Goal: Information Seeking & Learning: Compare options

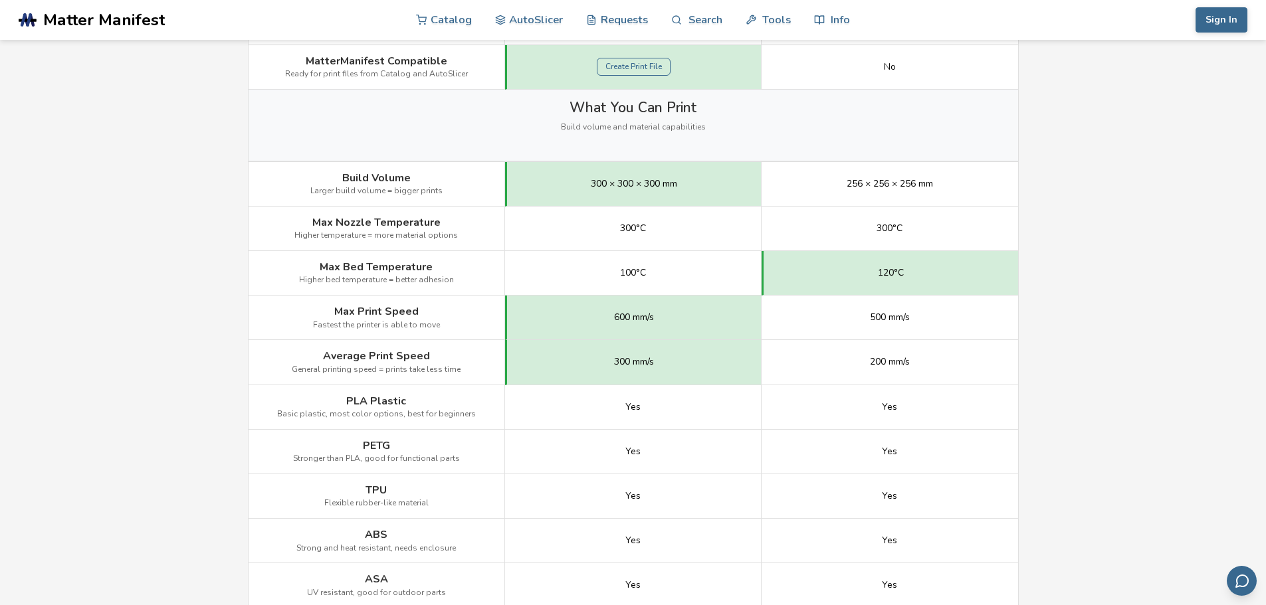
scroll to position [665, 0]
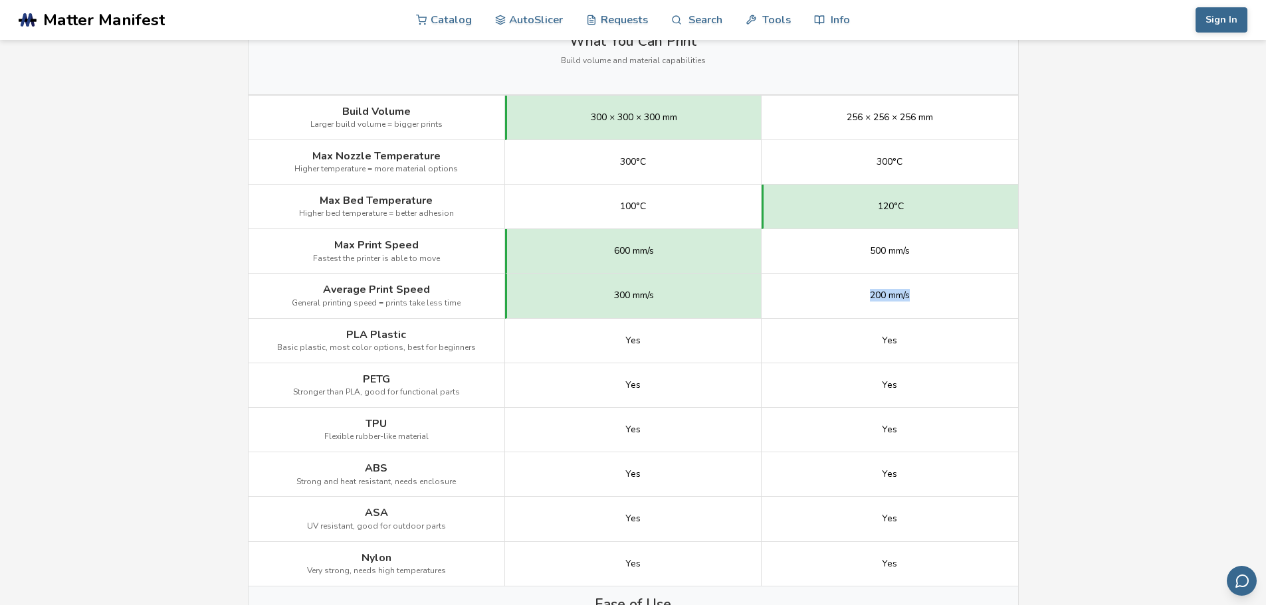
drag, startPoint x: 929, startPoint y: 292, endPoint x: 752, endPoint y: 296, distance: 177.5
click at [0, 0] on div "Average Print Speed General printing speed = prints take less time 300 mm/s 200…" at bounding box center [0, 0] width 0 height 0
drag, startPoint x: 594, startPoint y: 295, endPoint x: 958, endPoint y: 296, distance: 363.5
click at [0, 0] on div "Average Print Speed General printing speed = prints take less time 300 mm/s 200…" at bounding box center [0, 0] width 0 height 0
click at [958, 296] on div "200 mm/s" at bounding box center [890, 296] width 257 height 45
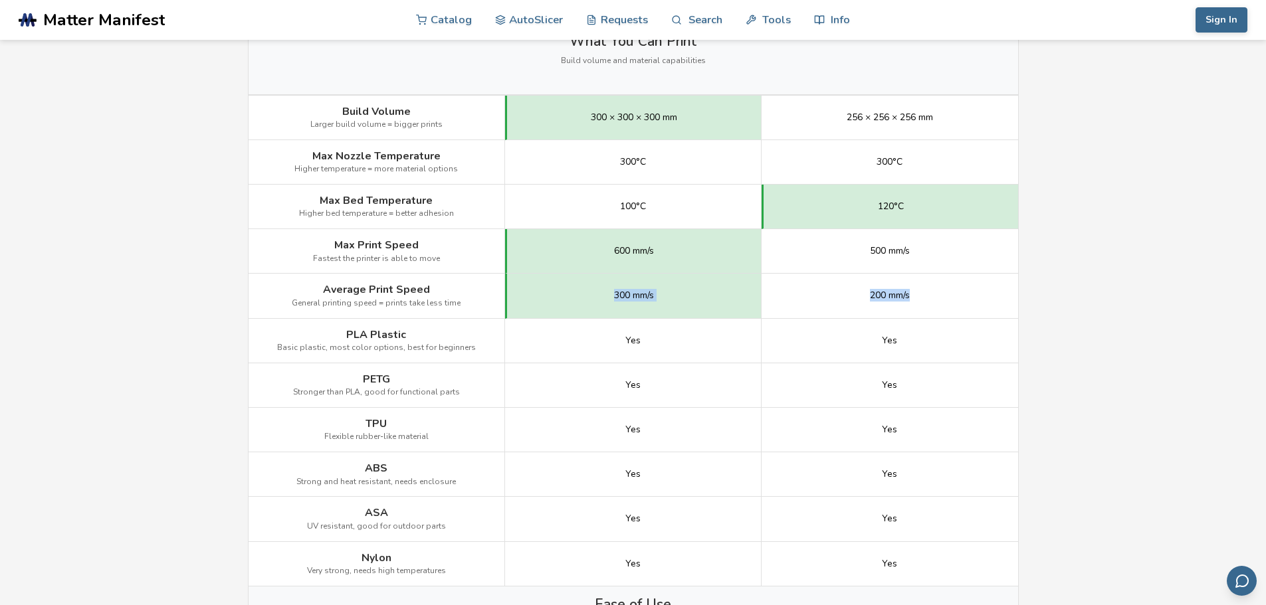
drag, startPoint x: 871, startPoint y: 296, endPoint x: 544, endPoint y: 293, distance: 326.3
click at [0, 0] on div "Average Print Speed General printing speed = prints take less time 300 mm/s 200…" at bounding box center [0, 0] width 0 height 0
click at [628, 291] on span "300 mm/s" at bounding box center [634, 295] width 40 height 11
drag, startPoint x: 581, startPoint y: 292, endPoint x: 1048, endPoint y: 285, distance: 466.6
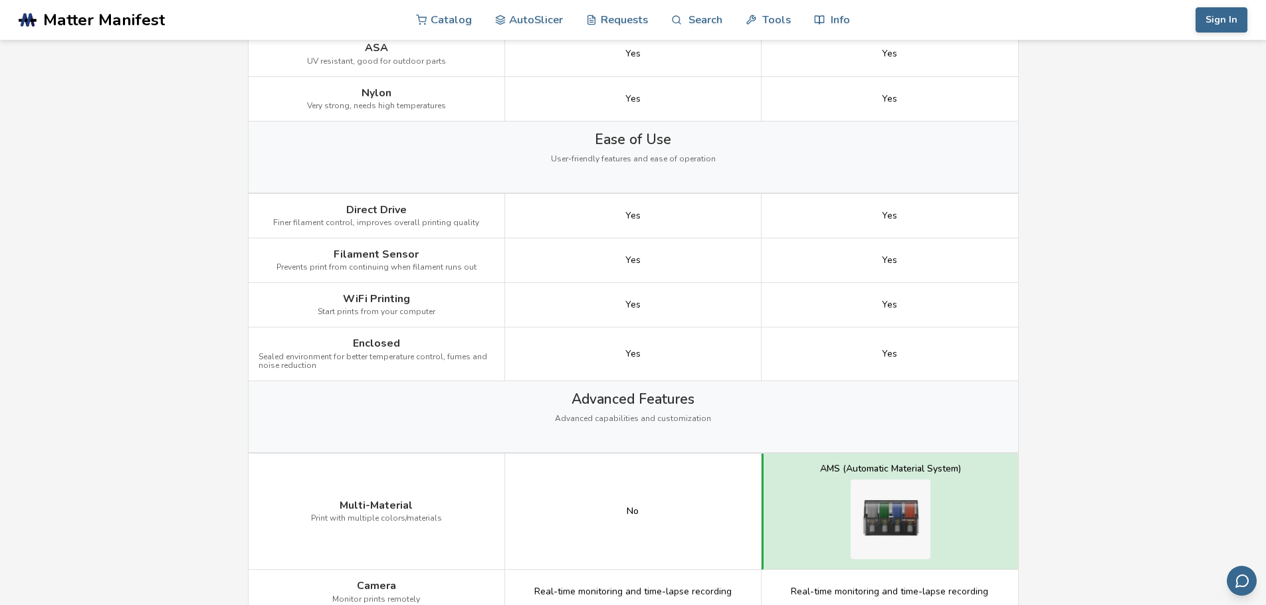
scroll to position [0, 0]
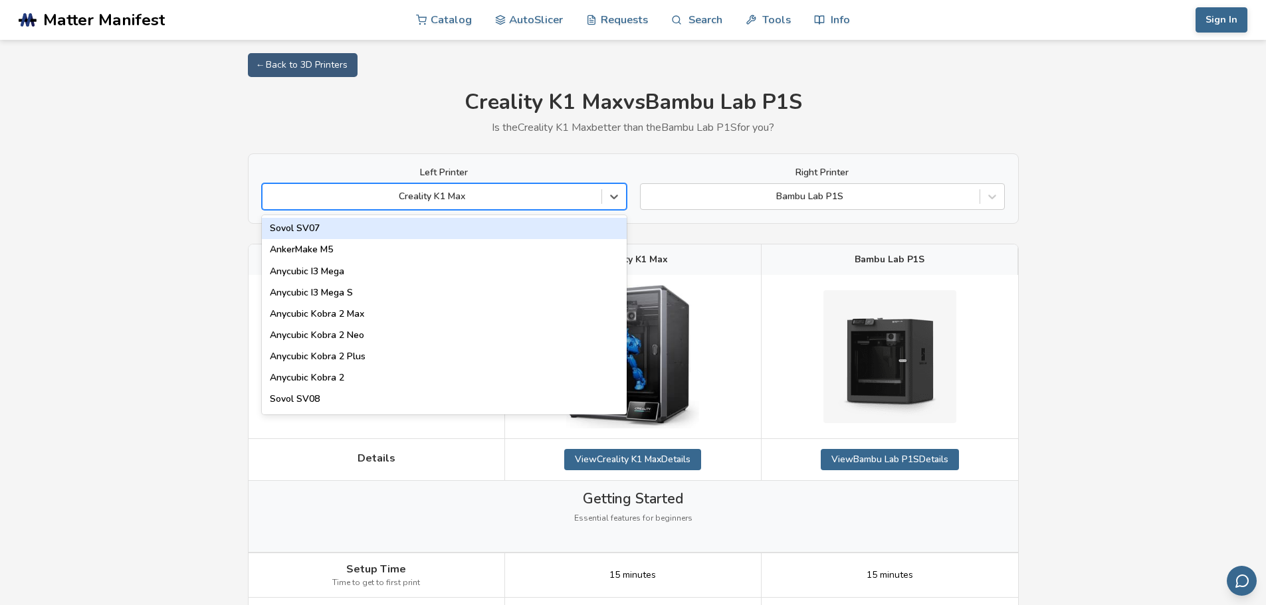
click at [509, 197] on div at bounding box center [432, 196] width 326 height 13
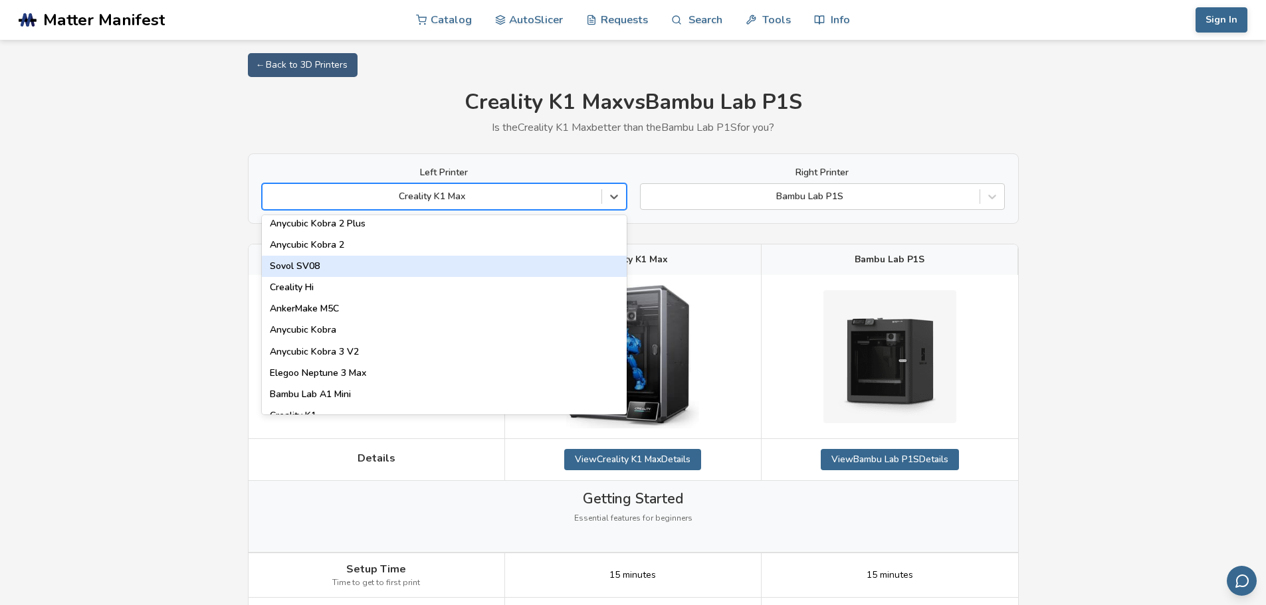
scroll to position [266, 0]
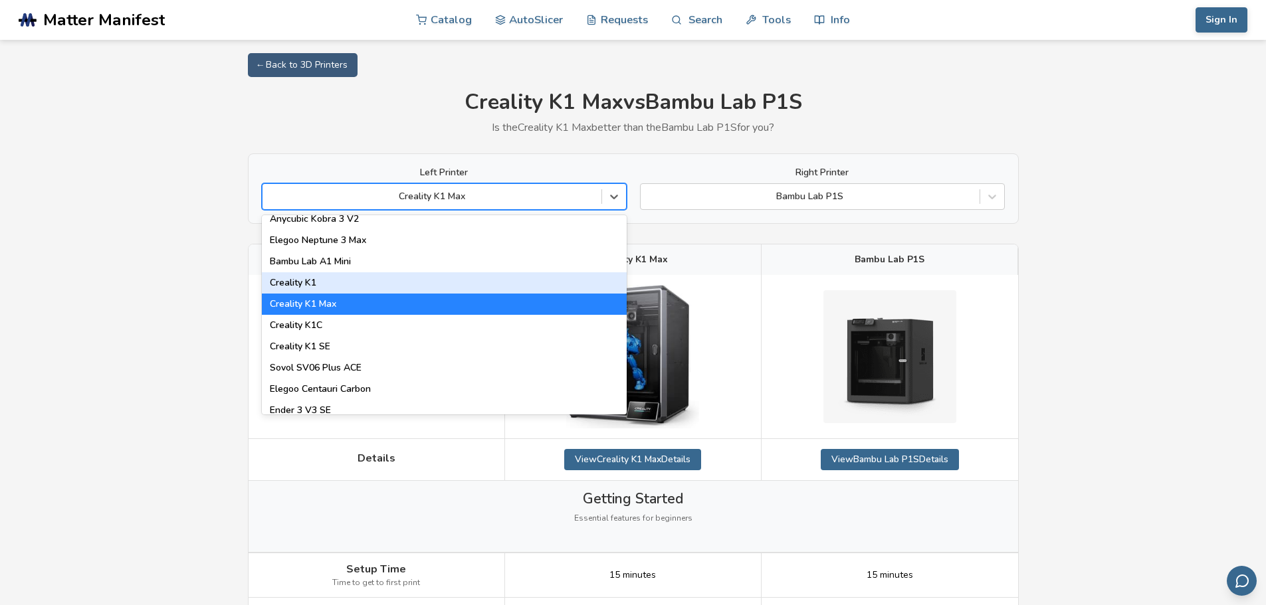
click at [479, 279] on div "Creality K1" at bounding box center [444, 282] width 365 height 21
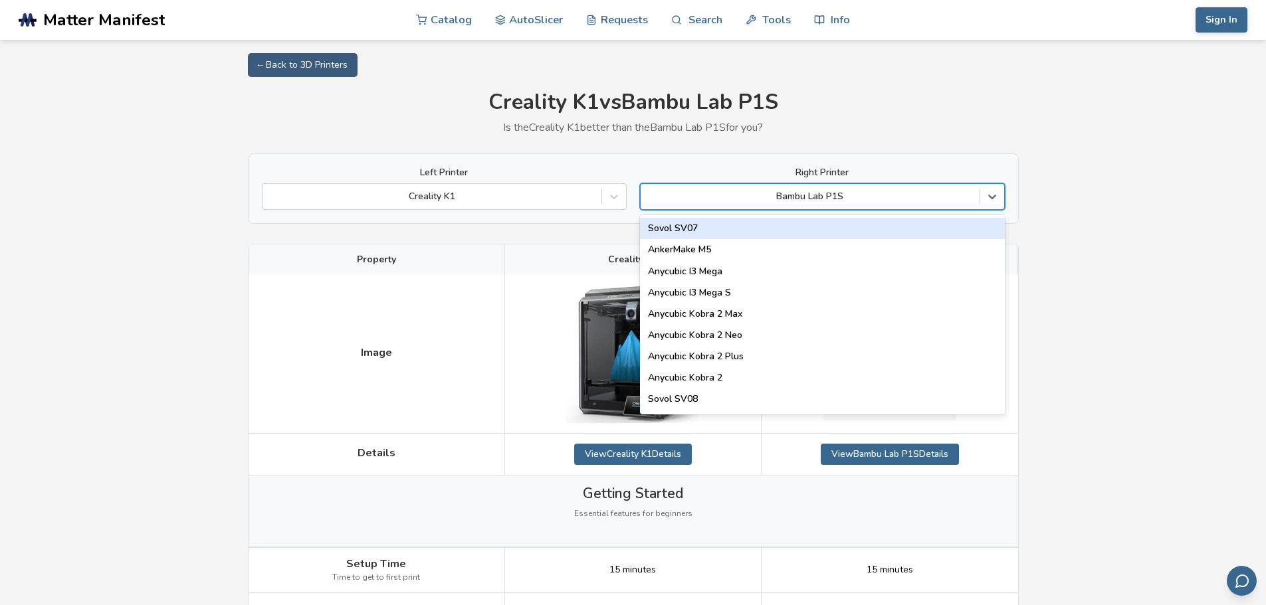
click at [819, 202] on div at bounding box center [810, 196] width 326 height 13
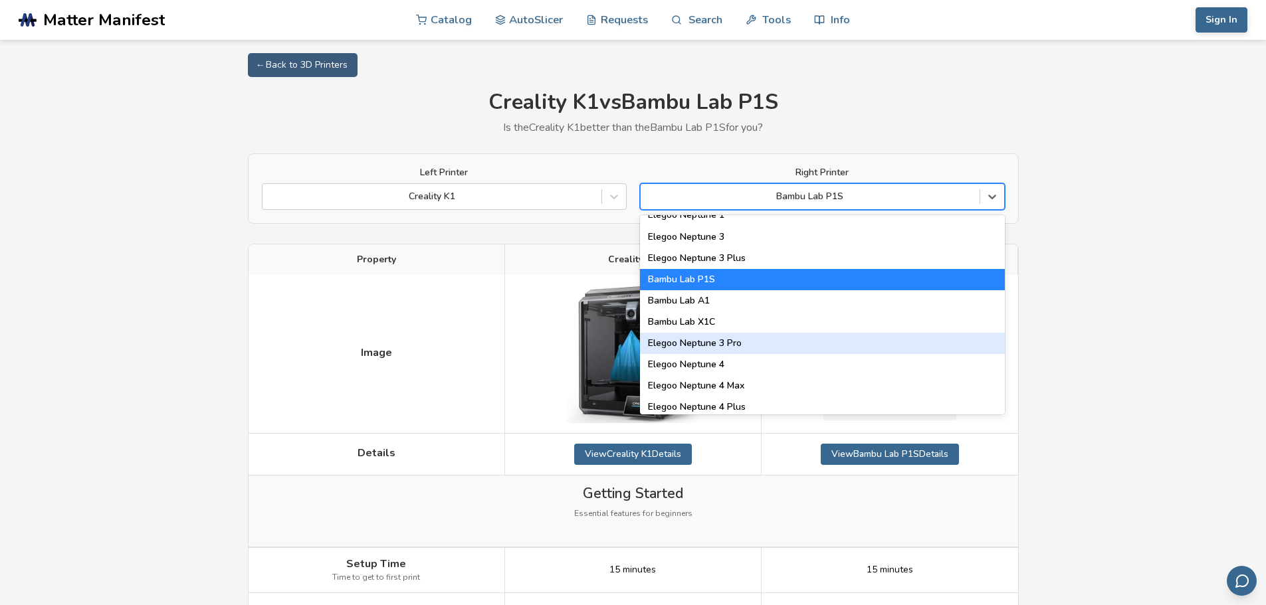
scroll to position [864, 0]
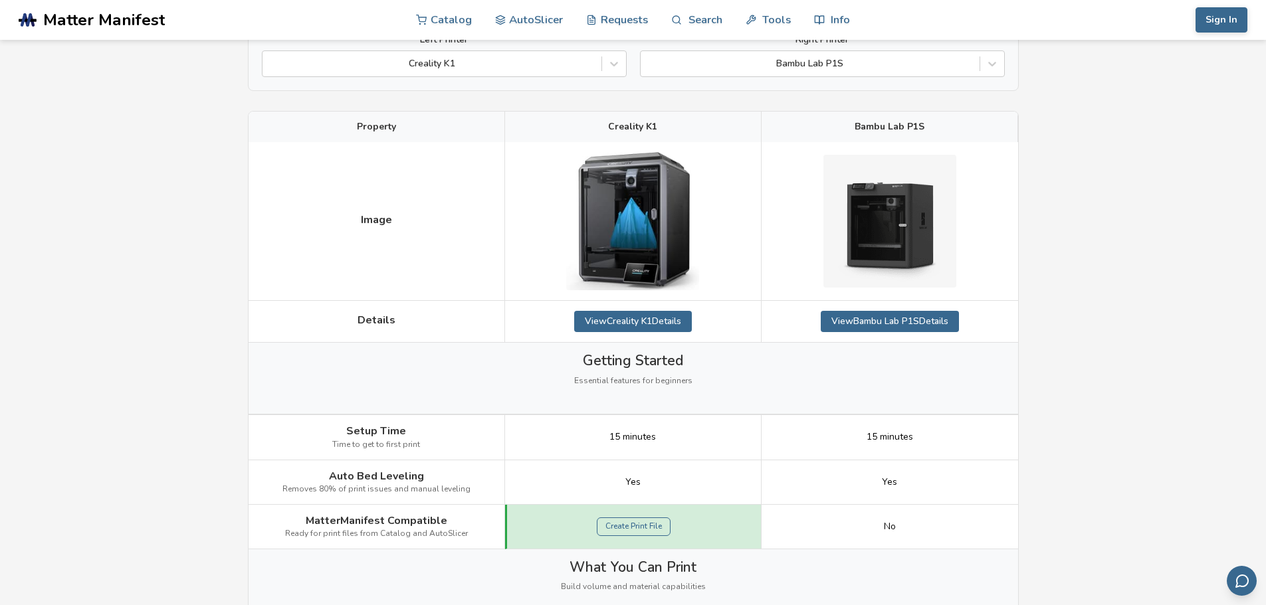
scroll to position [66, 0]
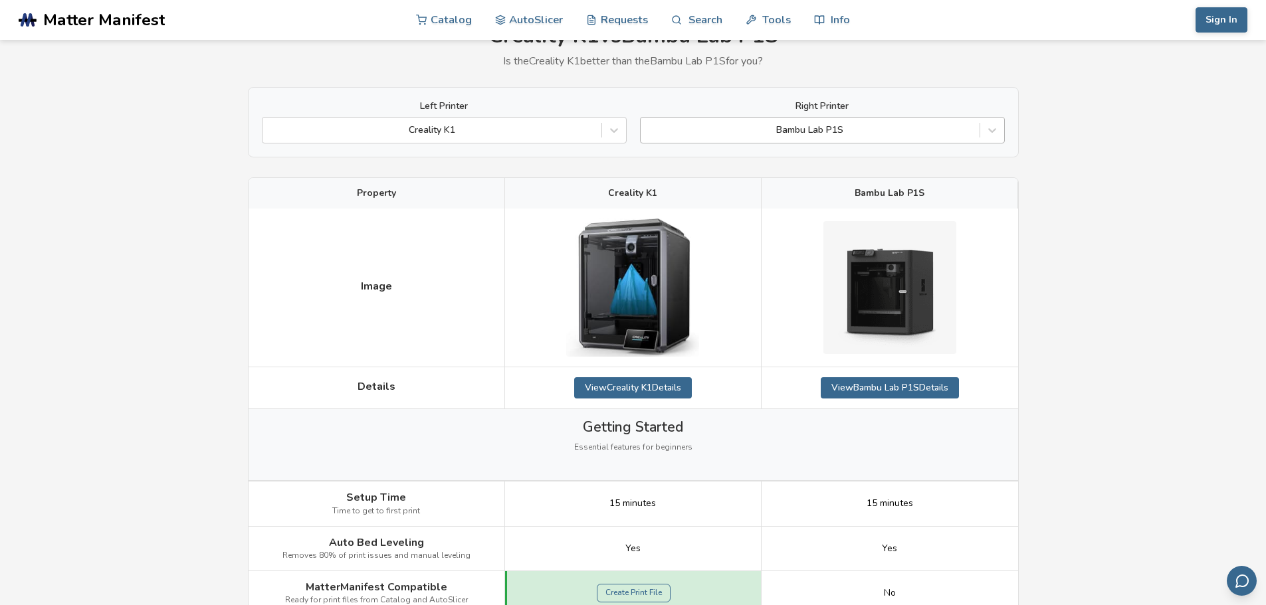
click at [845, 128] on div at bounding box center [810, 130] width 326 height 13
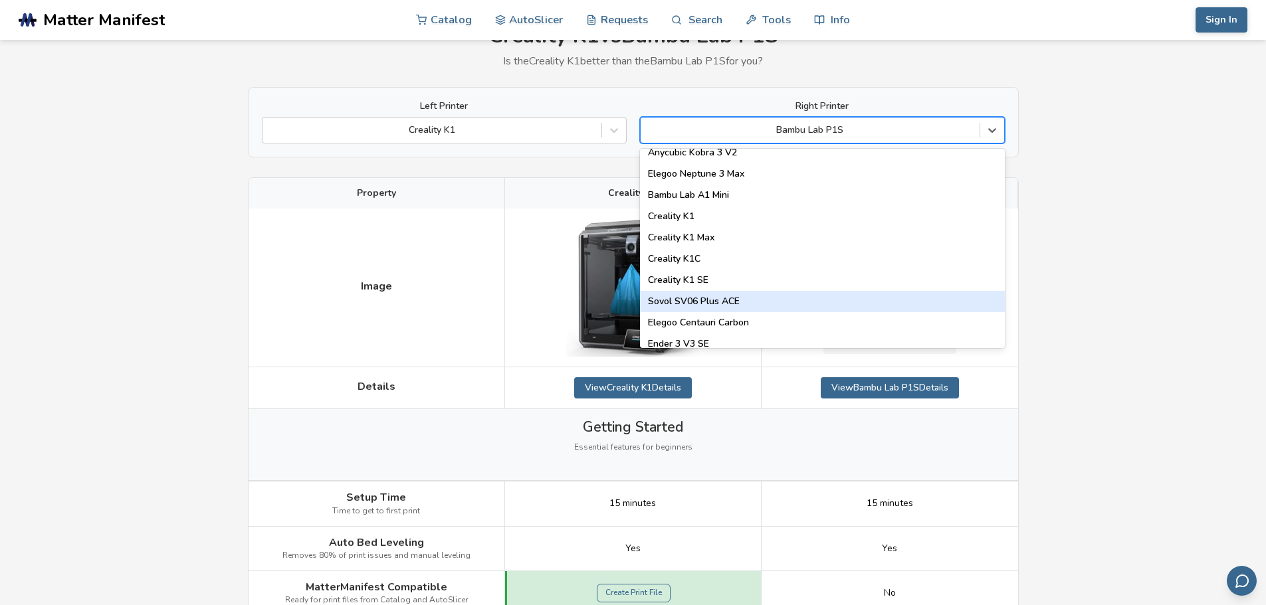
scroll to position [465, 0]
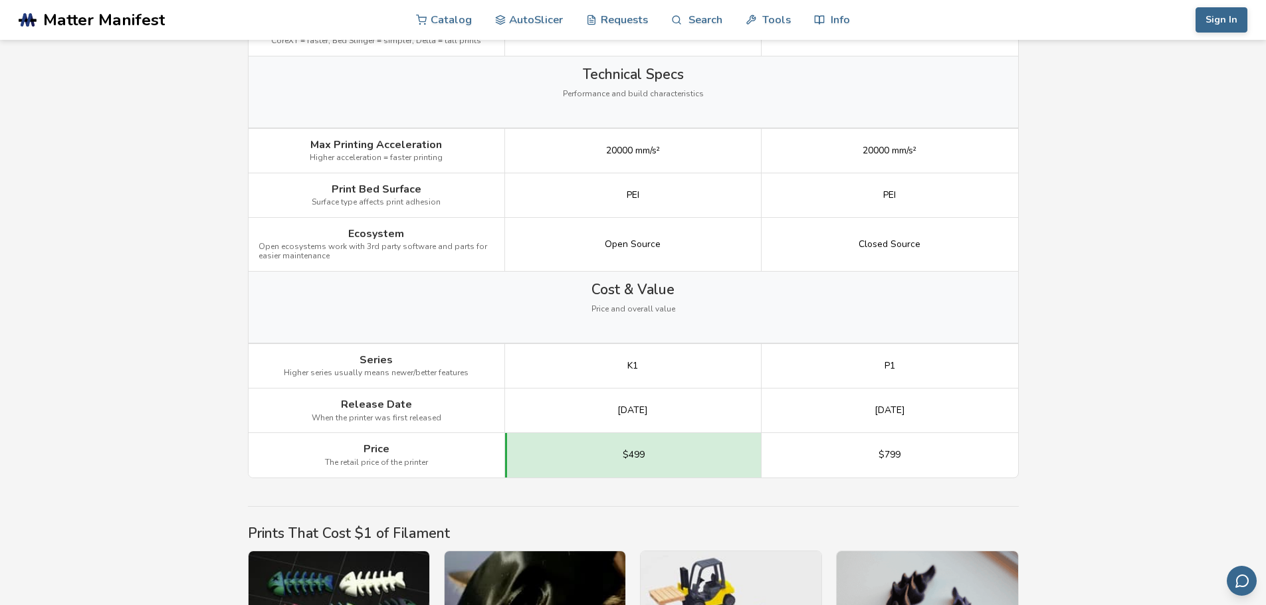
scroll to position [1794, 0]
